Goal: Information Seeking & Learning: Learn about a topic

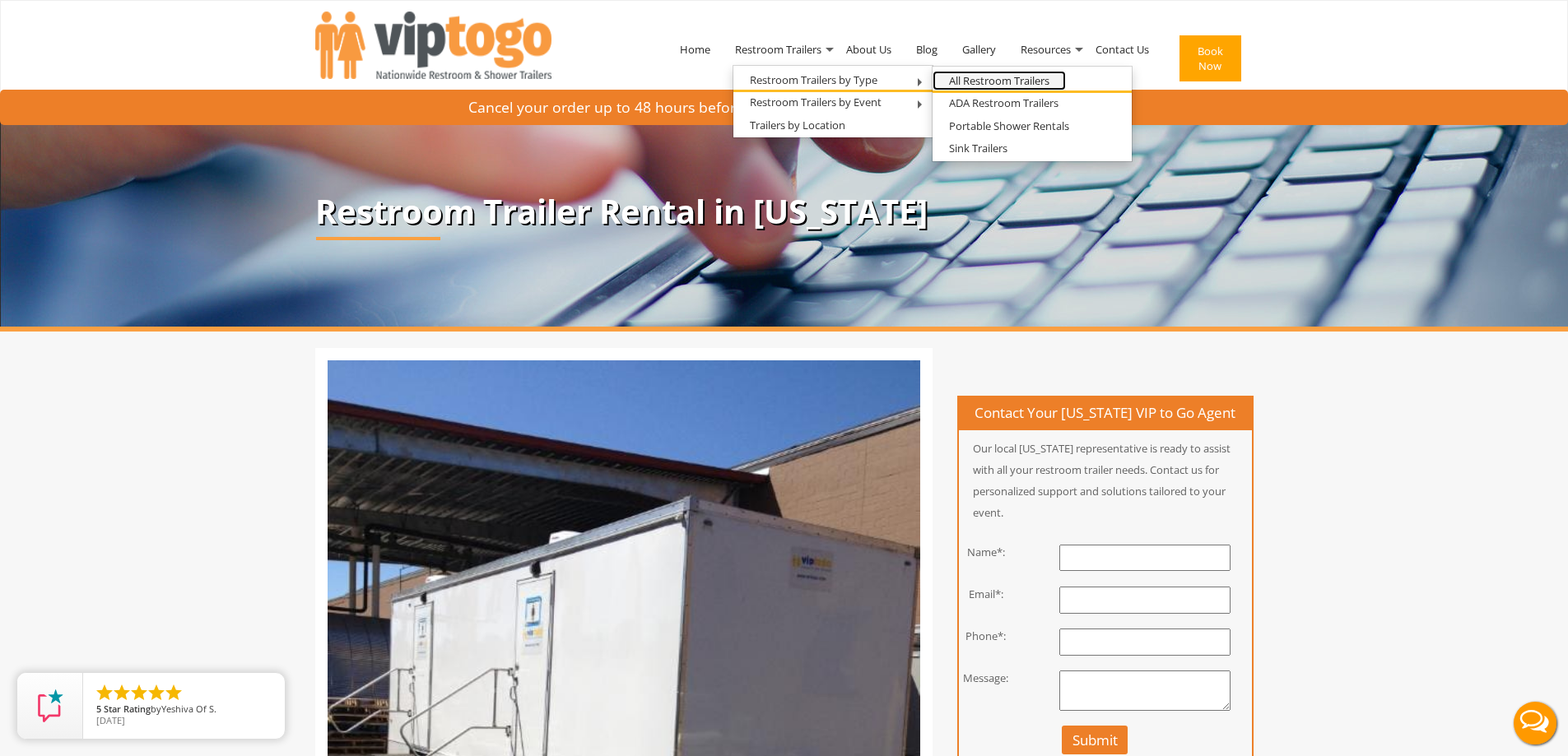
click at [957, 77] on link "All Restroom Trailers" at bounding box center [999, 81] width 133 height 21
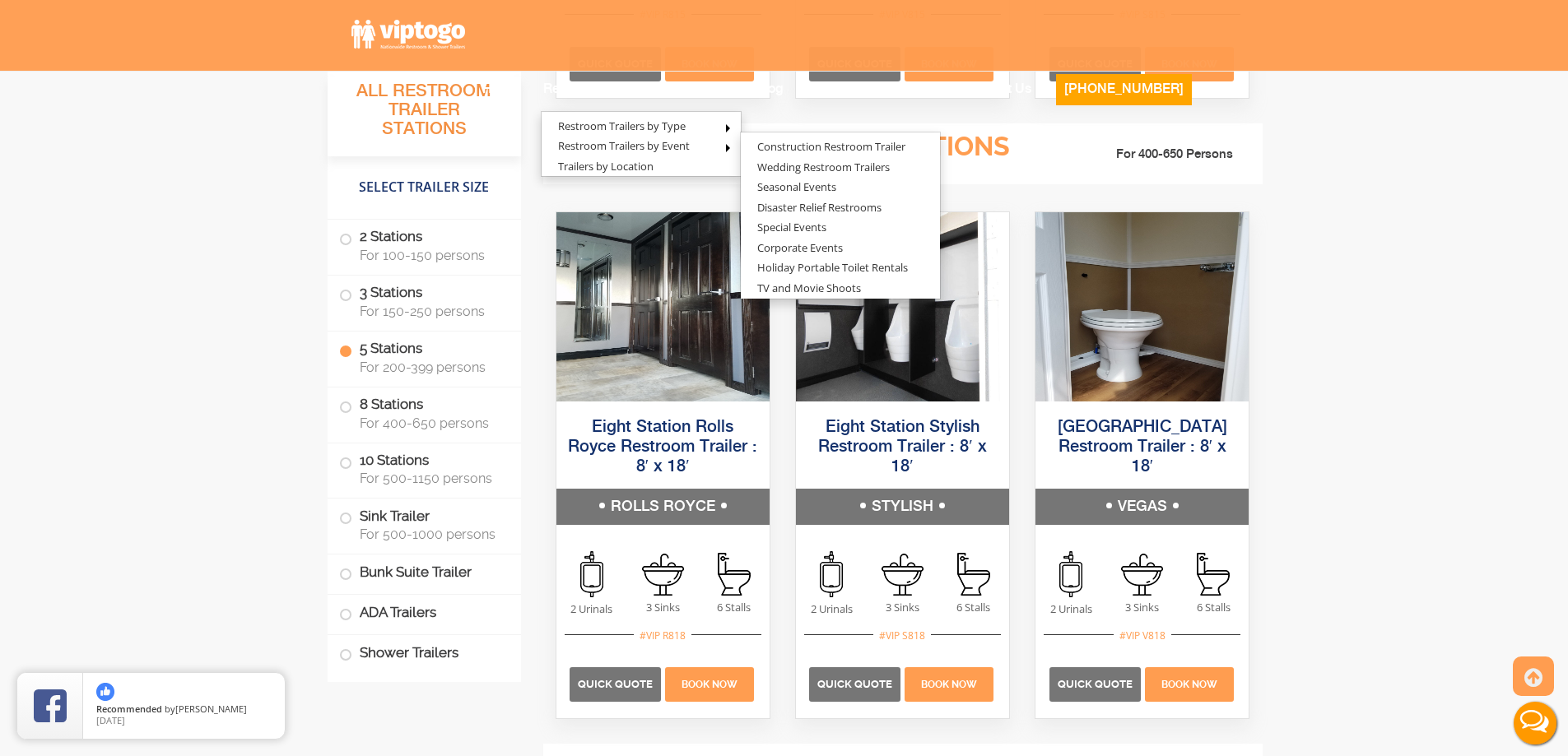
scroll to position [3208, 0]
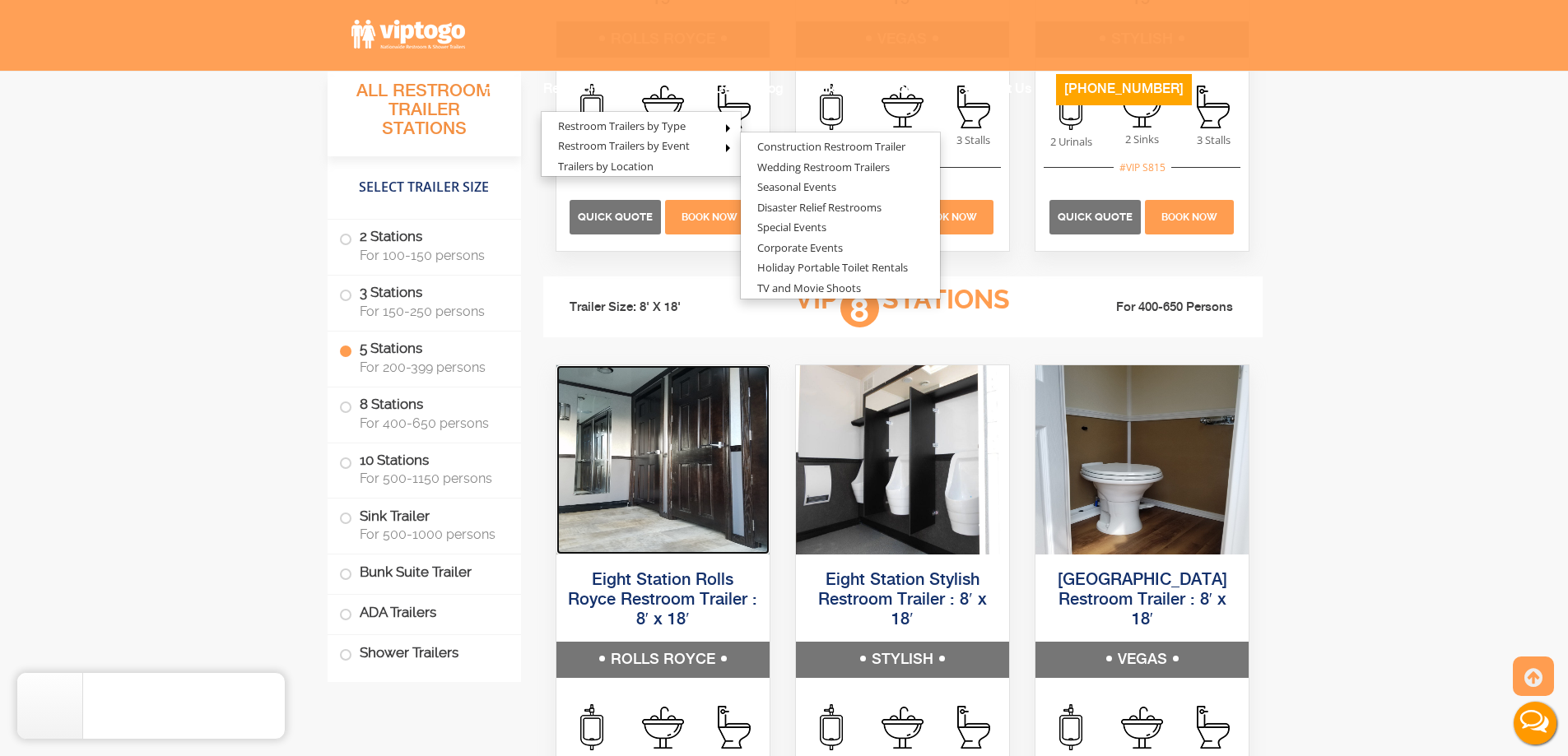
click at [675, 472] on img at bounding box center [663, 460] width 213 height 189
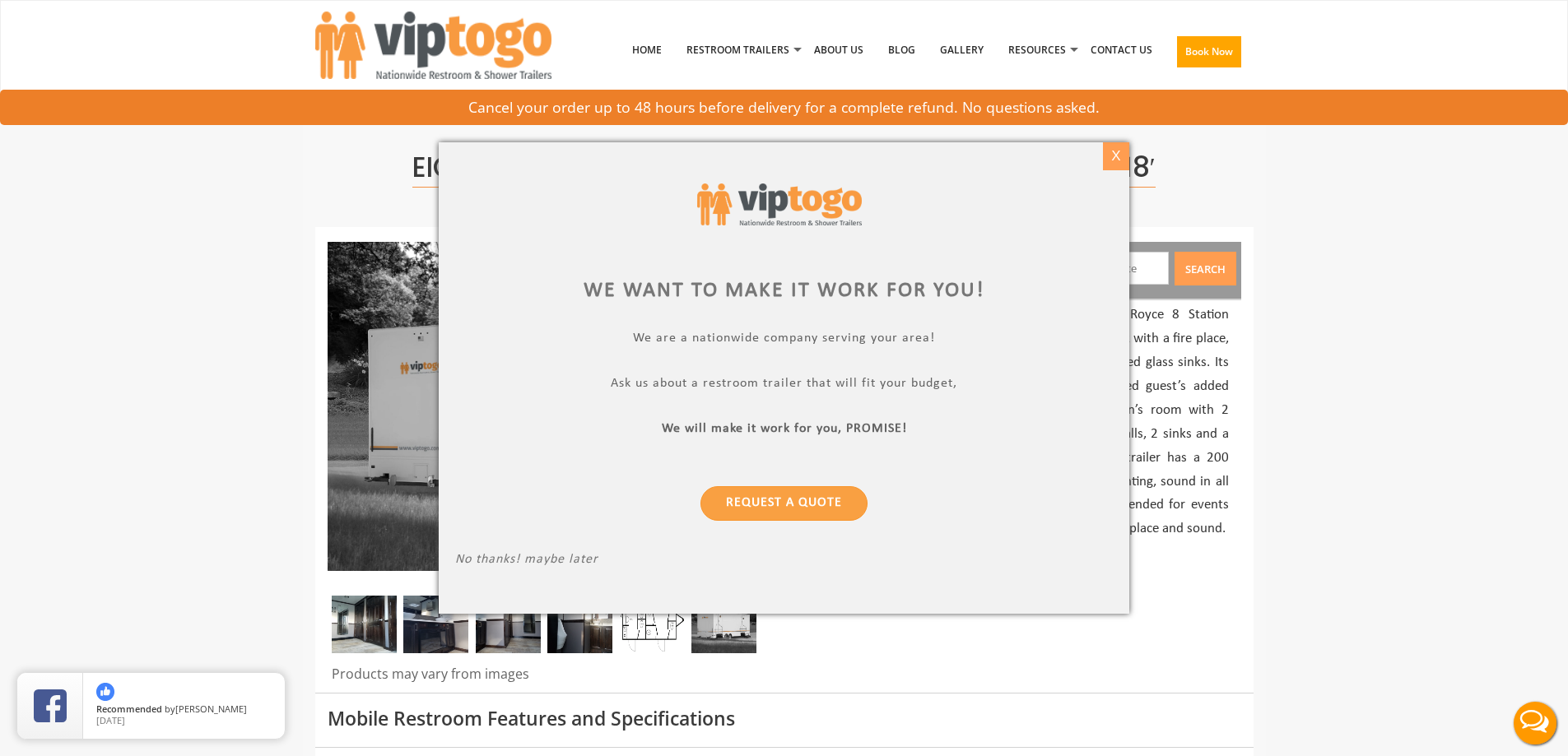
click at [1119, 152] on div "X" at bounding box center [1116, 156] width 26 height 28
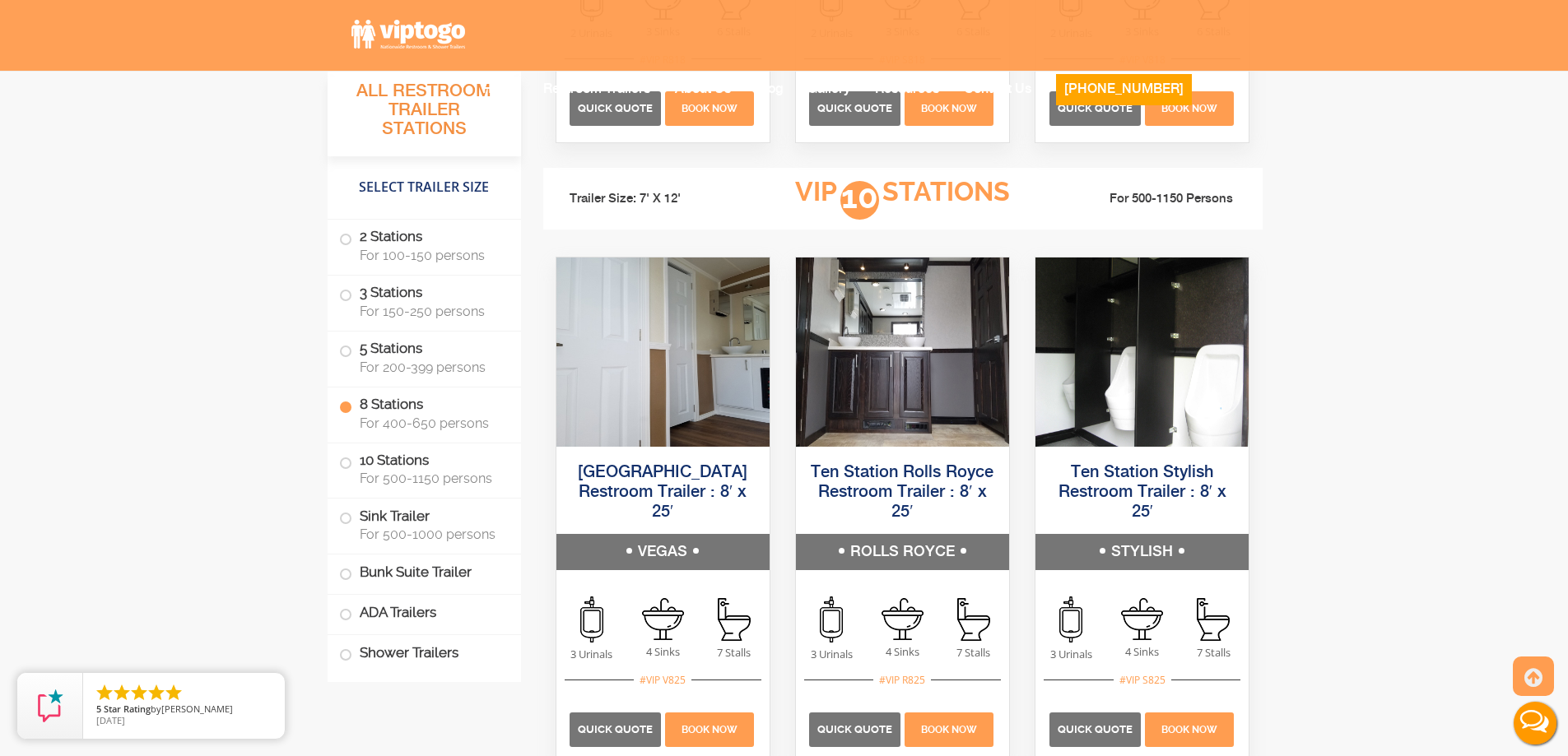
scroll to position [3949, 0]
